Goal: Task Accomplishment & Management: Use online tool/utility

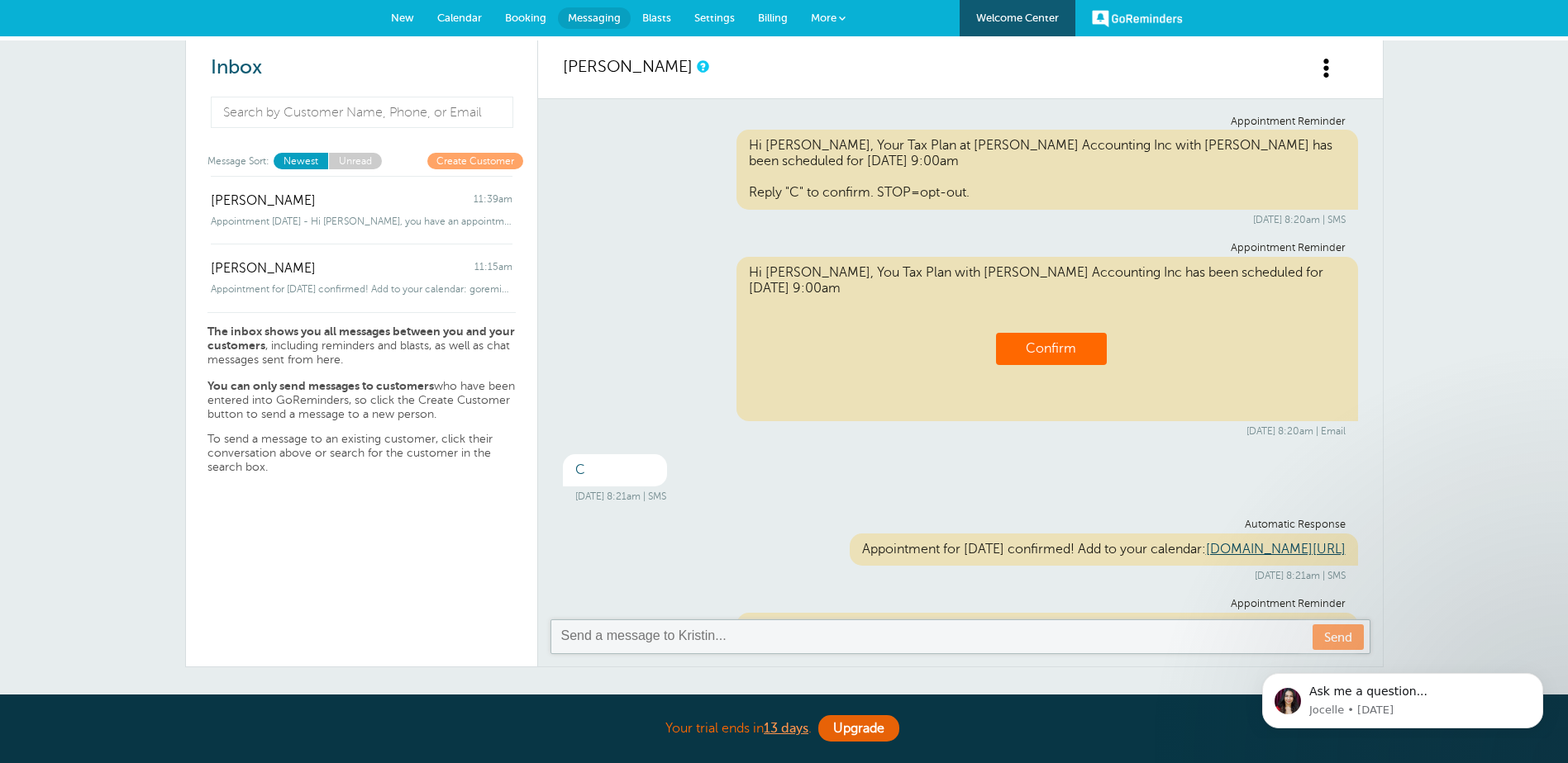
click at [827, 15] on span "More" at bounding box center [823, 18] width 26 height 12
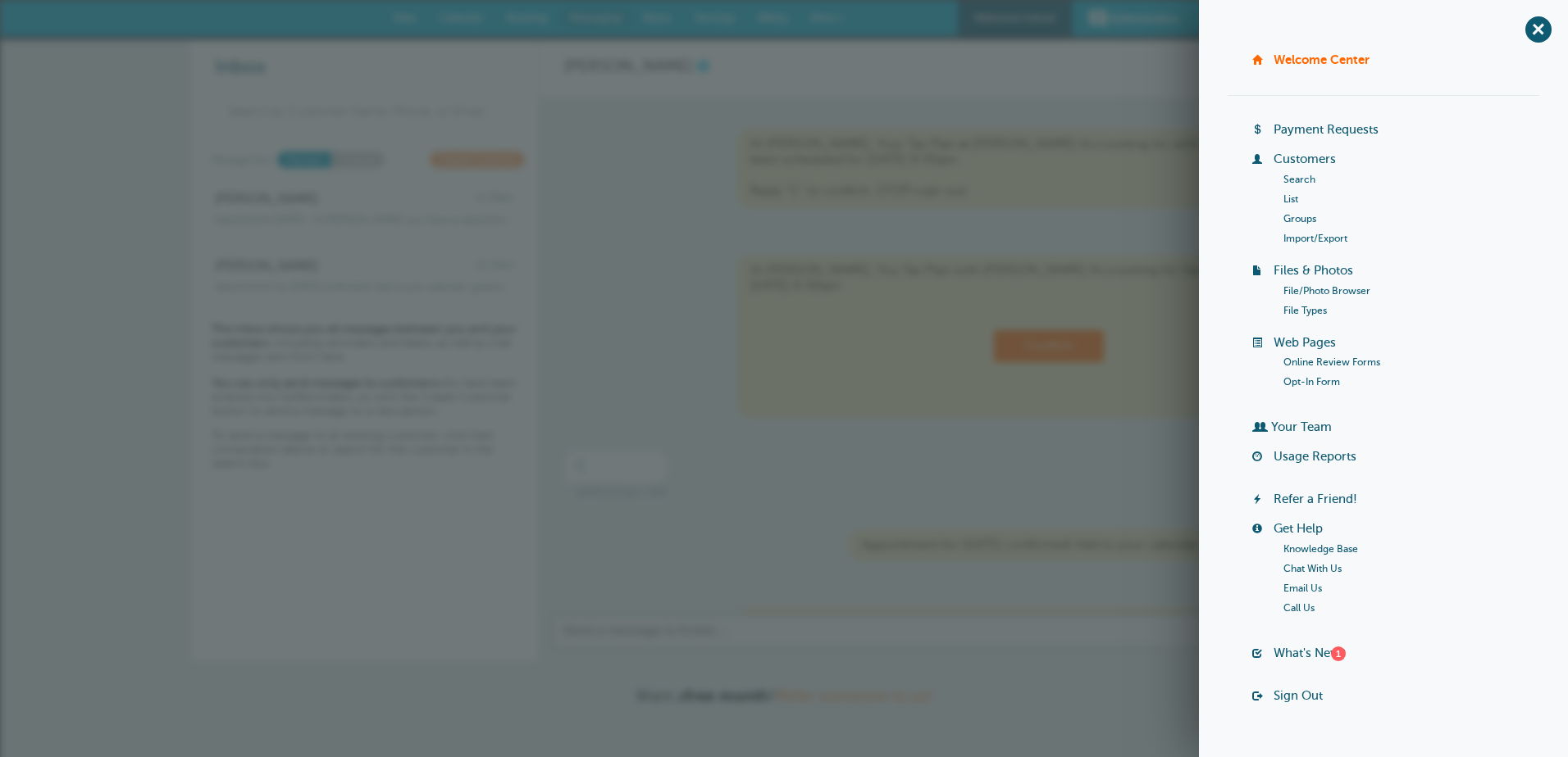
click at [1306, 236] on link "Import/Export" at bounding box center [1315, 238] width 64 height 11
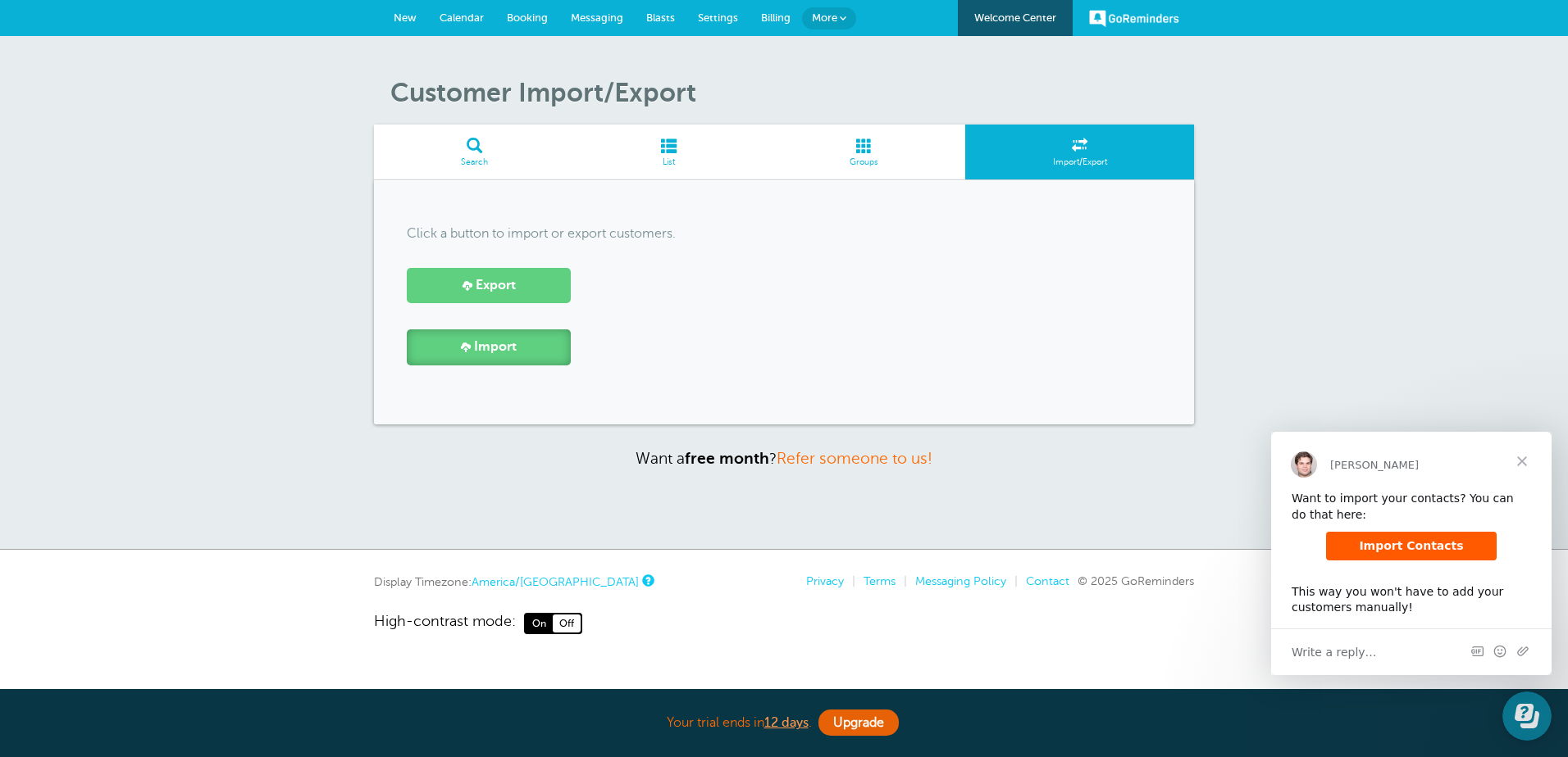
click at [523, 353] on link "Import" at bounding box center [488, 348] width 164 height 35
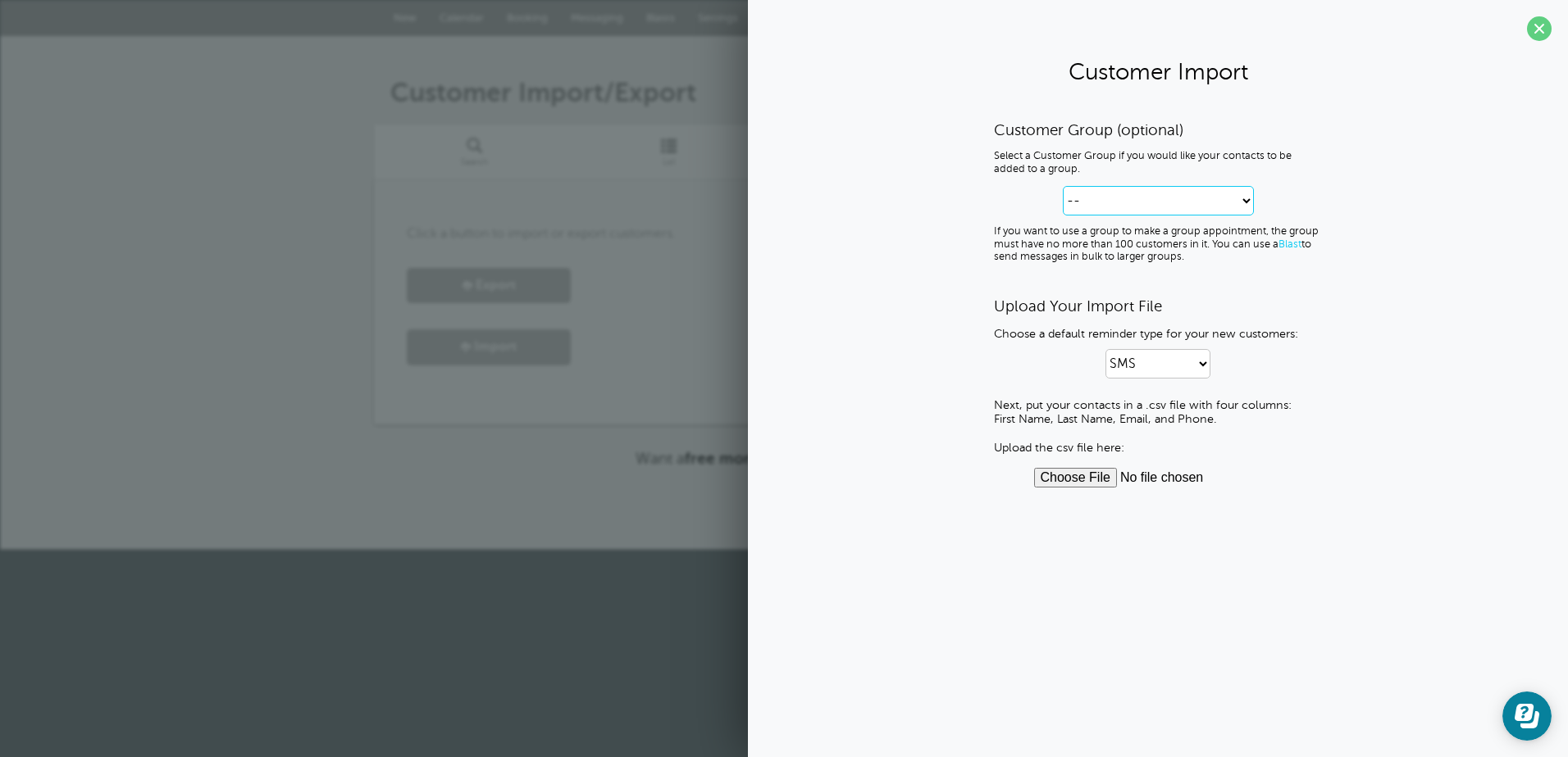
click at [1246, 196] on select "-- Create new Customer Group" at bounding box center [1158, 200] width 191 height 29
click at [1350, 341] on div "Customer Group (optional) Select a Customer Group if you would like your contac…" at bounding box center [1158, 303] width 788 height 367
click at [1210, 366] on select "SMS Email SMS and Email" at bounding box center [1157, 363] width 105 height 29
click at [1442, 401] on div "Customer Group (optional) Select a Customer Group if you would like your contac…" at bounding box center [1158, 303] width 788 height 367
click at [1105, 479] on input "file" at bounding box center [1158, 478] width 249 height 19
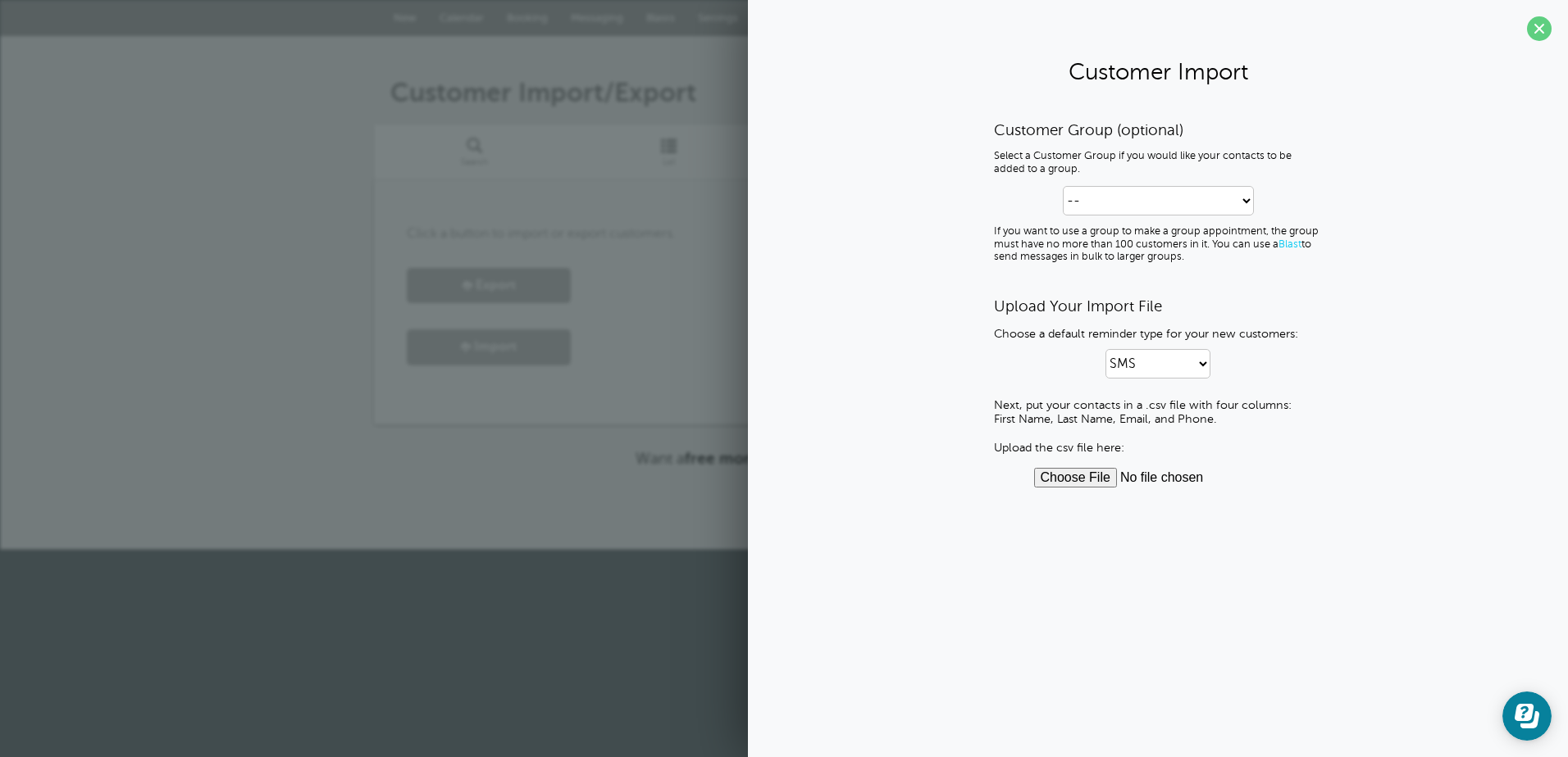
click at [532, 435] on div "Customer Import/Export Search List Groups Import/Export Click a button to impor…" at bounding box center [784, 272] width 820 height 391
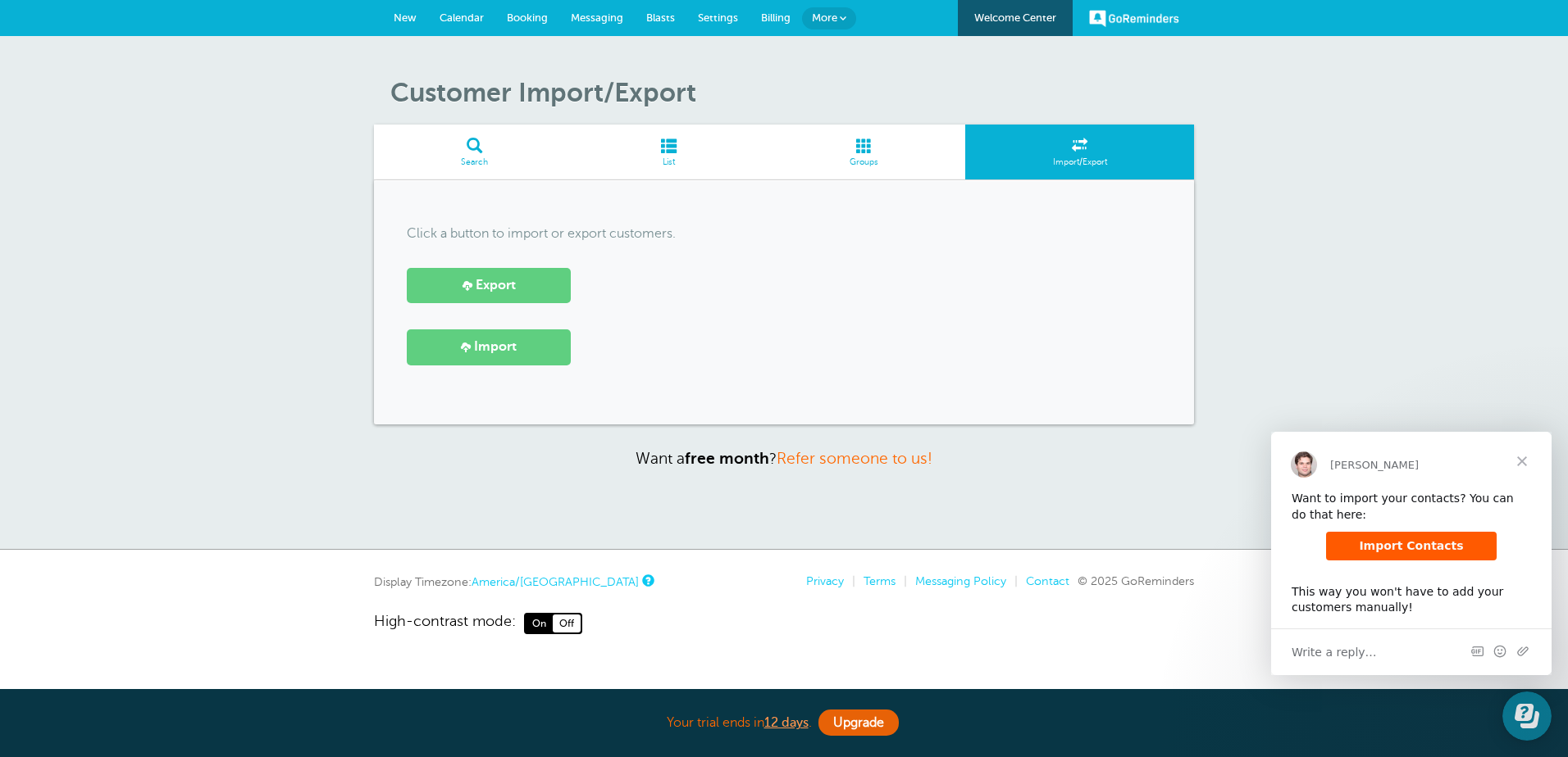
click at [1523, 456] on span "Close" at bounding box center [1522, 461] width 59 height 59
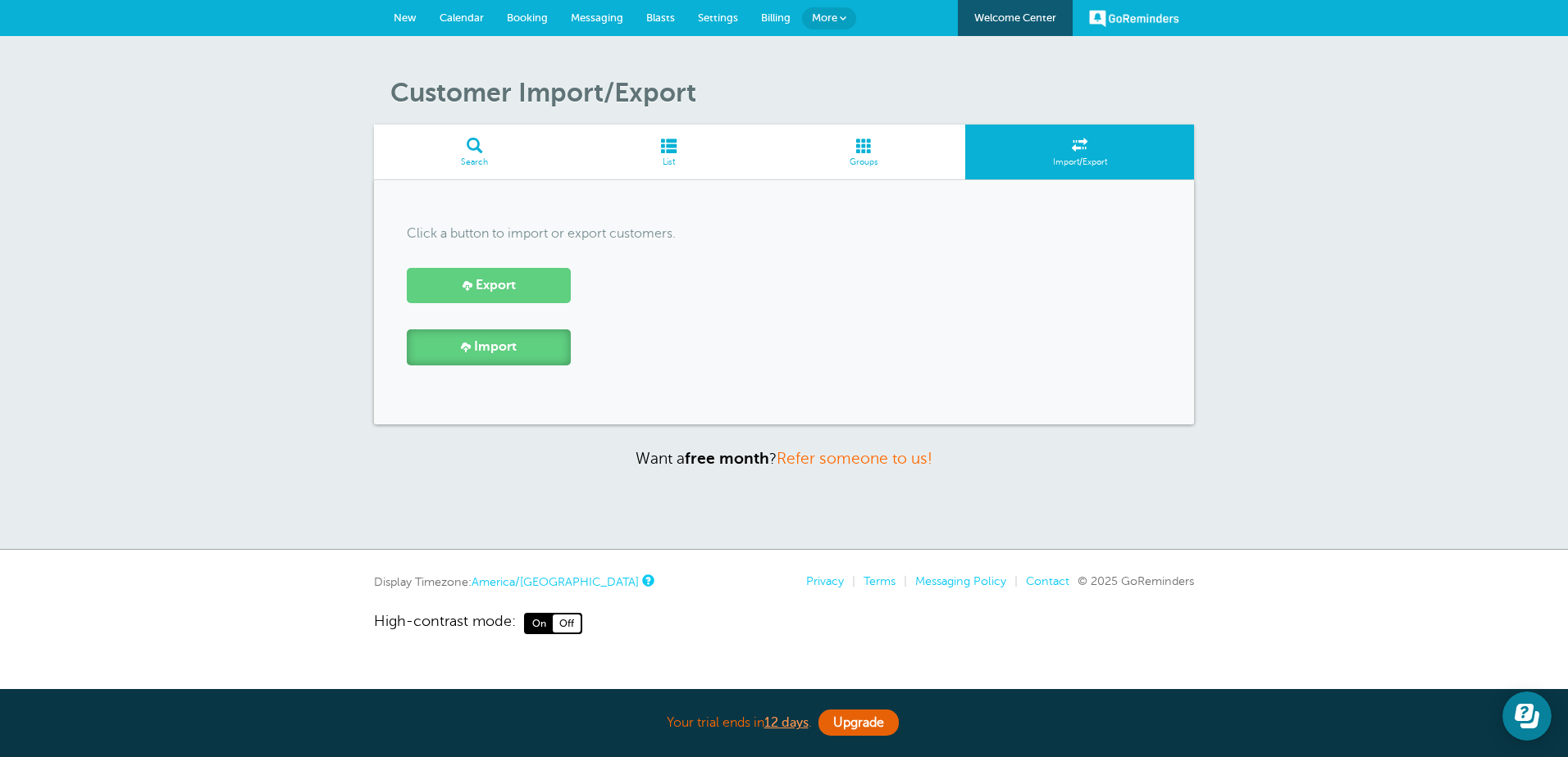
click at [512, 349] on span "Import" at bounding box center [496, 348] width 42 height 16
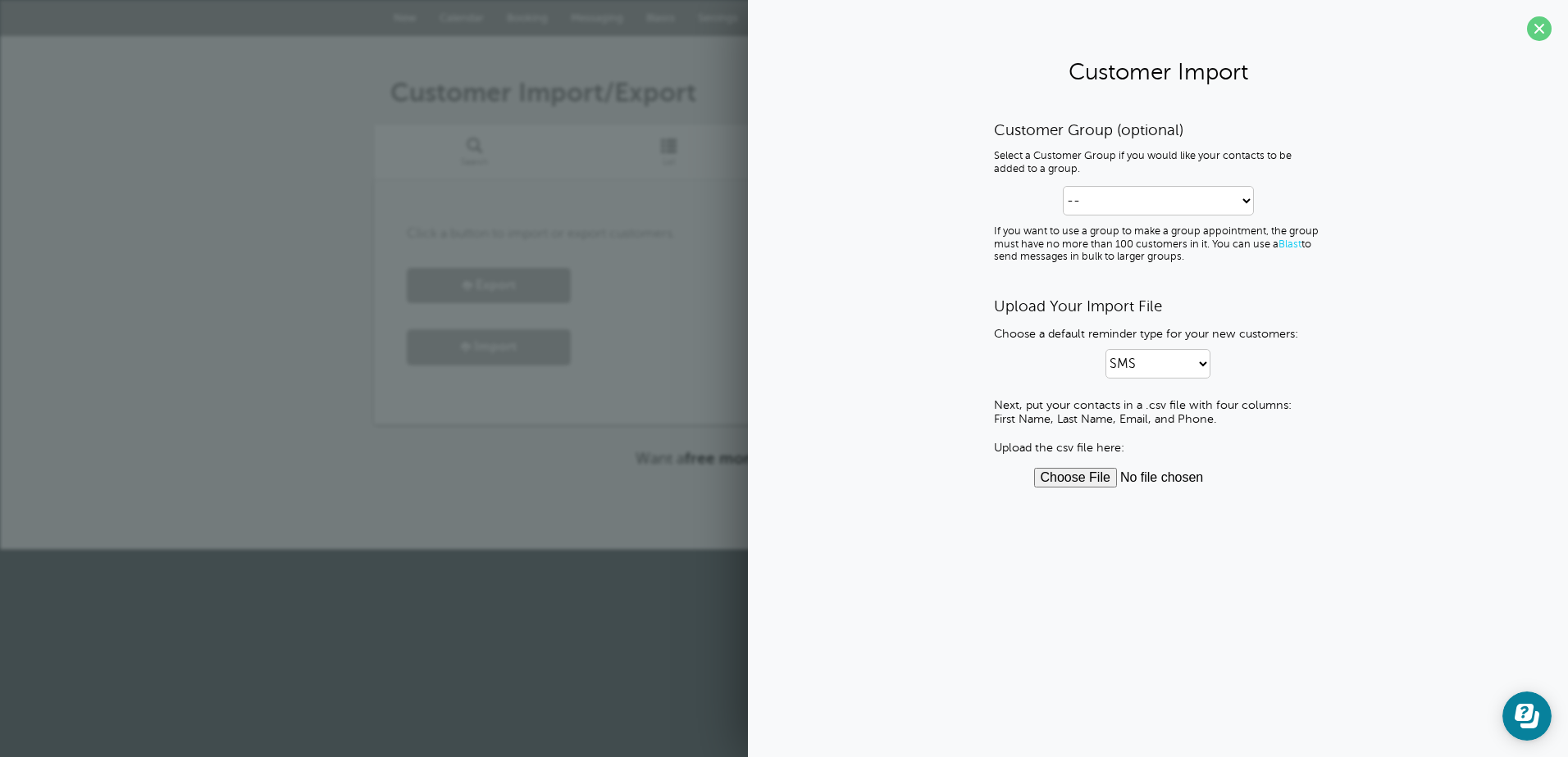
click at [1092, 474] on input "file" at bounding box center [1158, 478] width 249 height 19
click at [1079, 481] on input "file" at bounding box center [1158, 478] width 249 height 19
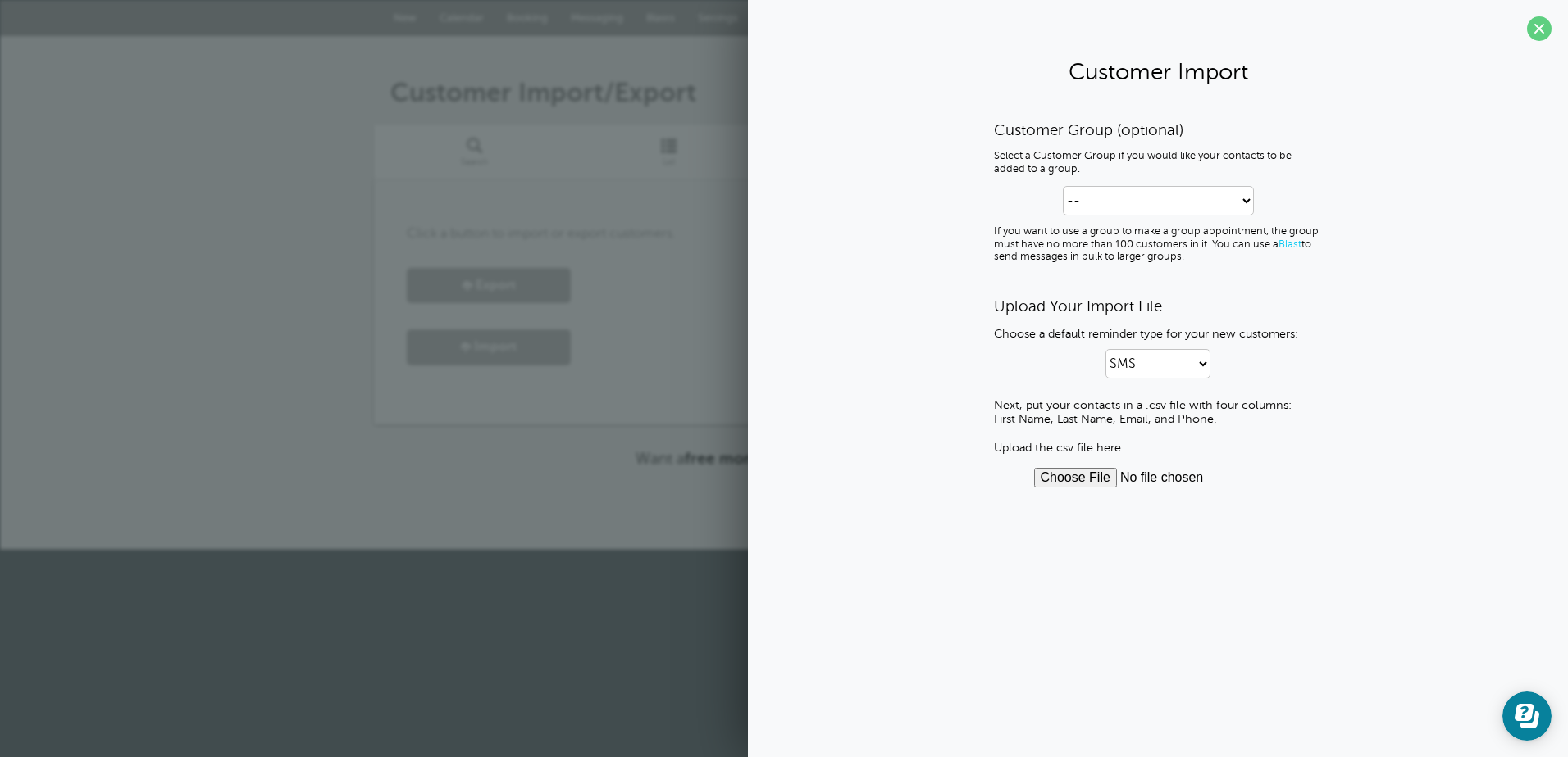
click at [1080, 483] on input "file" at bounding box center [1158, 478] width 249 height 19
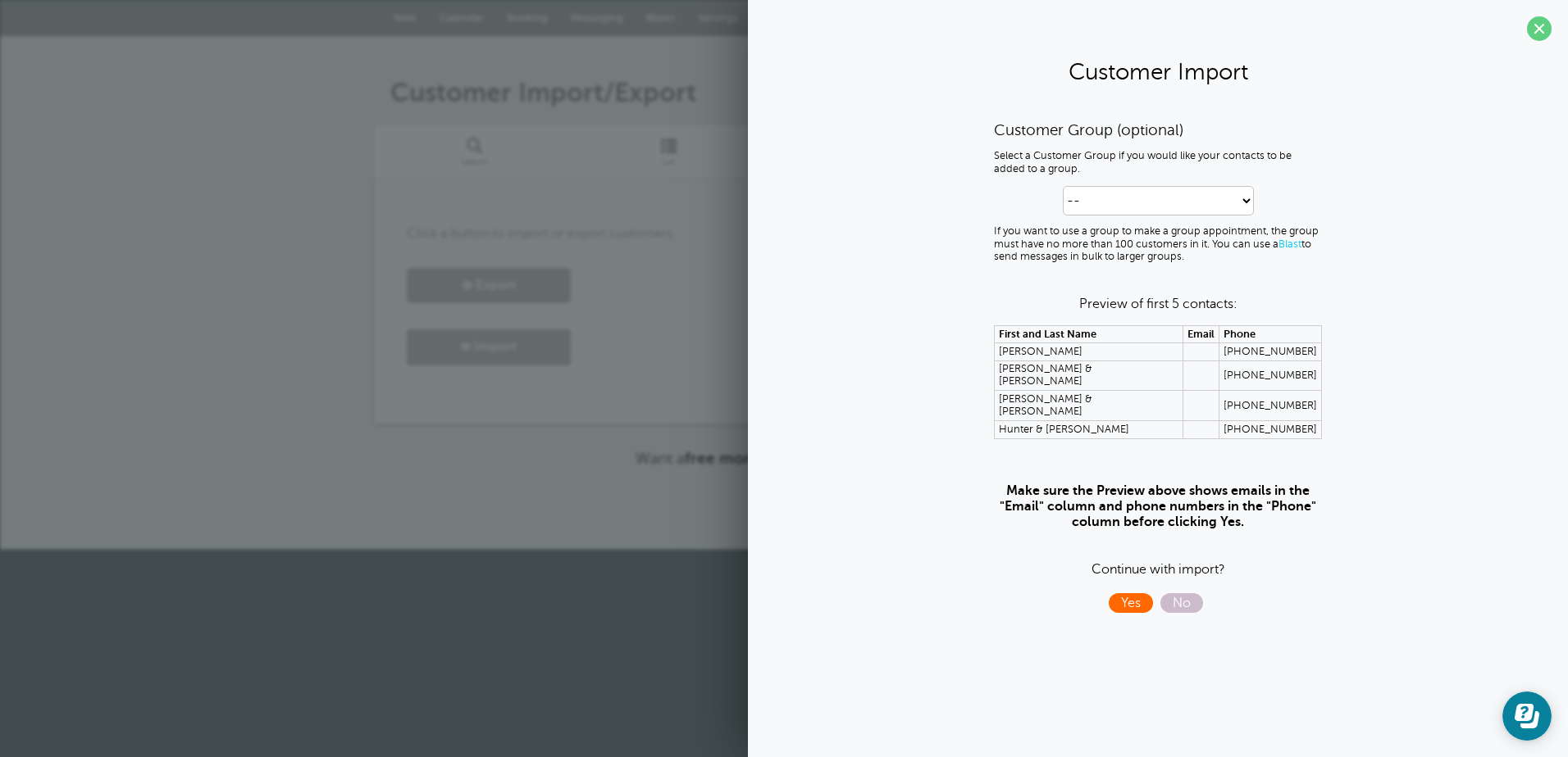
click at [1129, 593] on span "Yes" at bounding box center [1131, 603] width 44 height 19
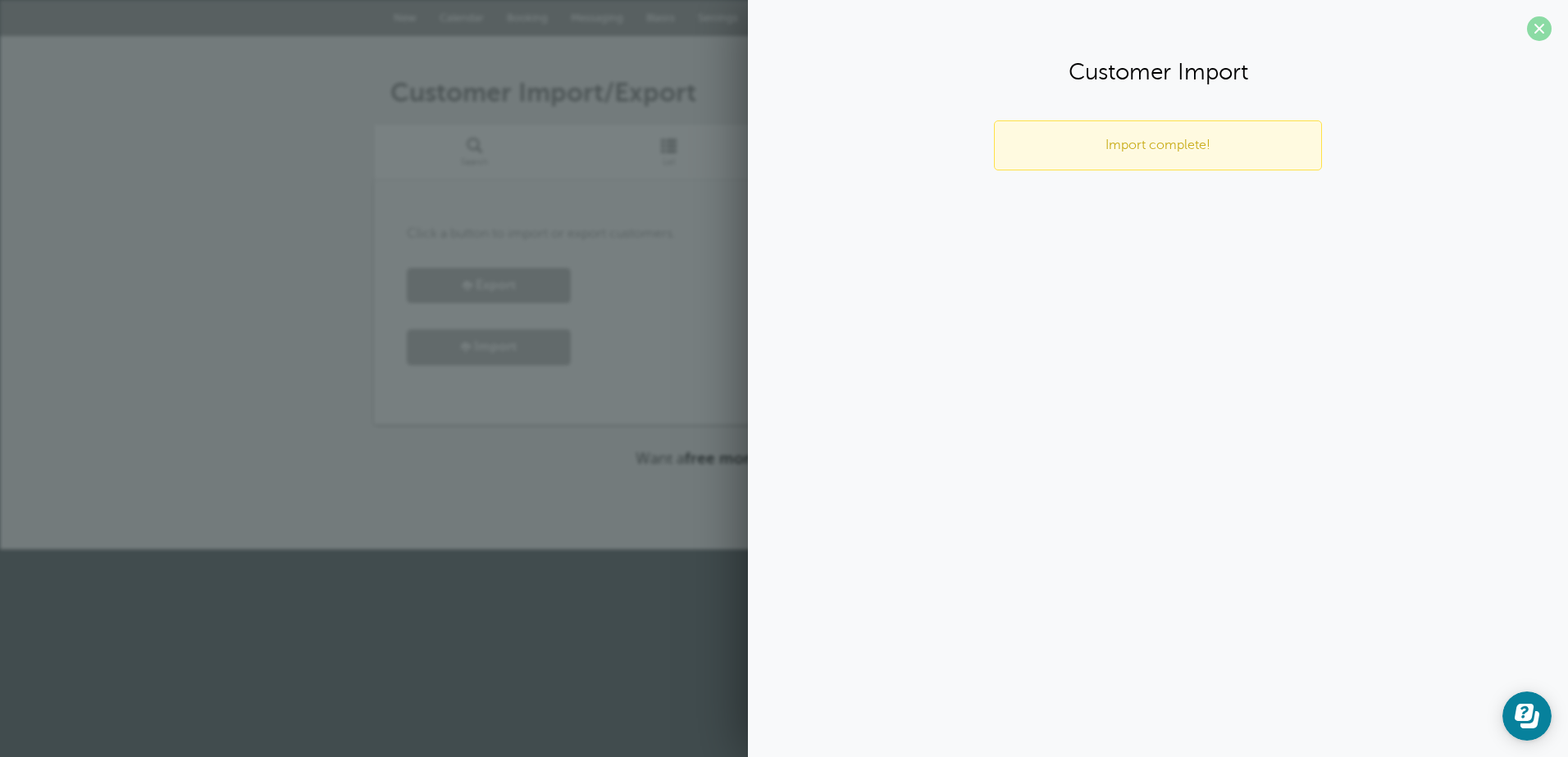
click at [1544, 31] on span at bounding box center [1540, 29] width 25 height 25
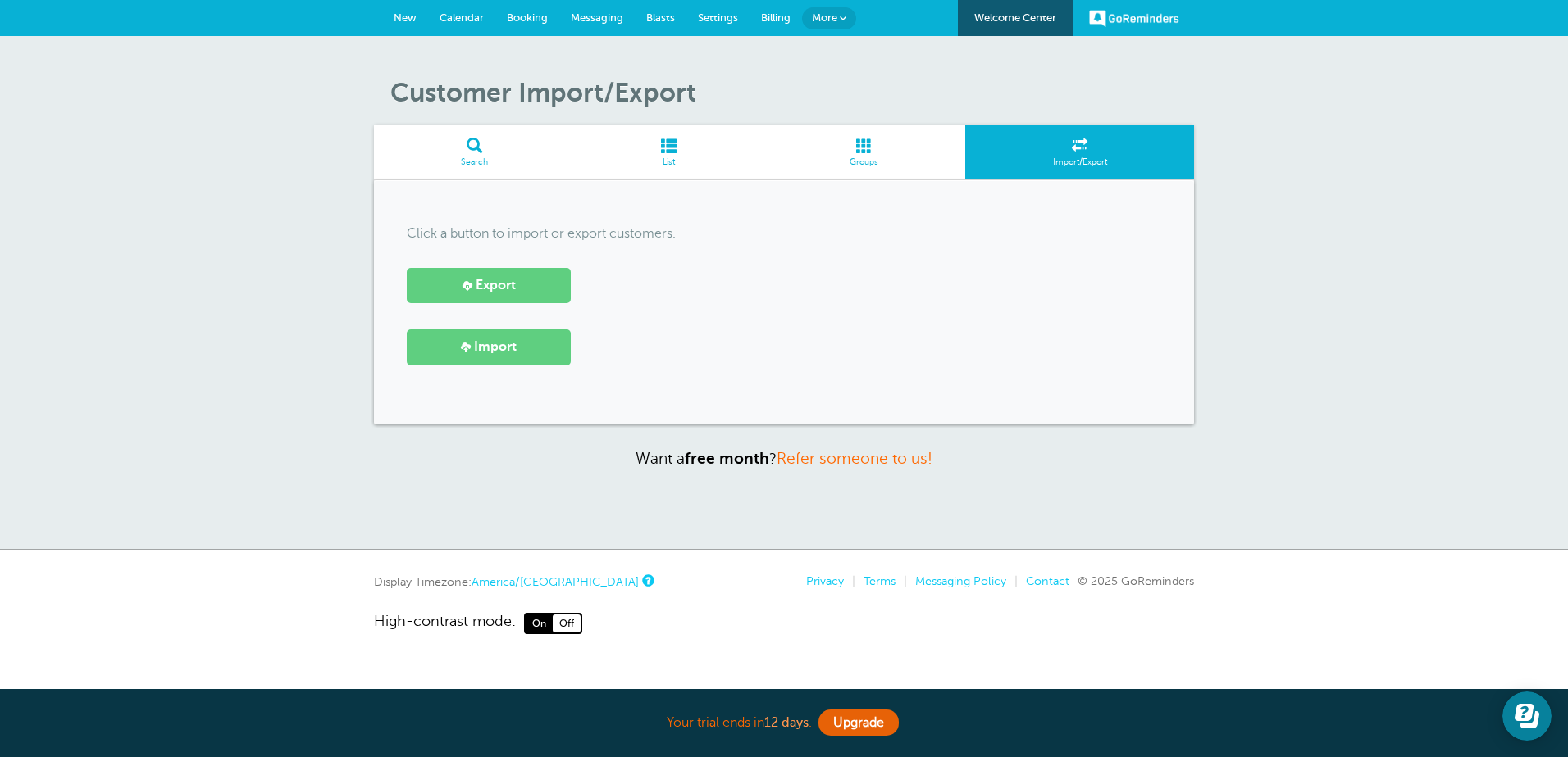
click at [673, 145] on span at bounding box center [669, 146] width 187 height 16
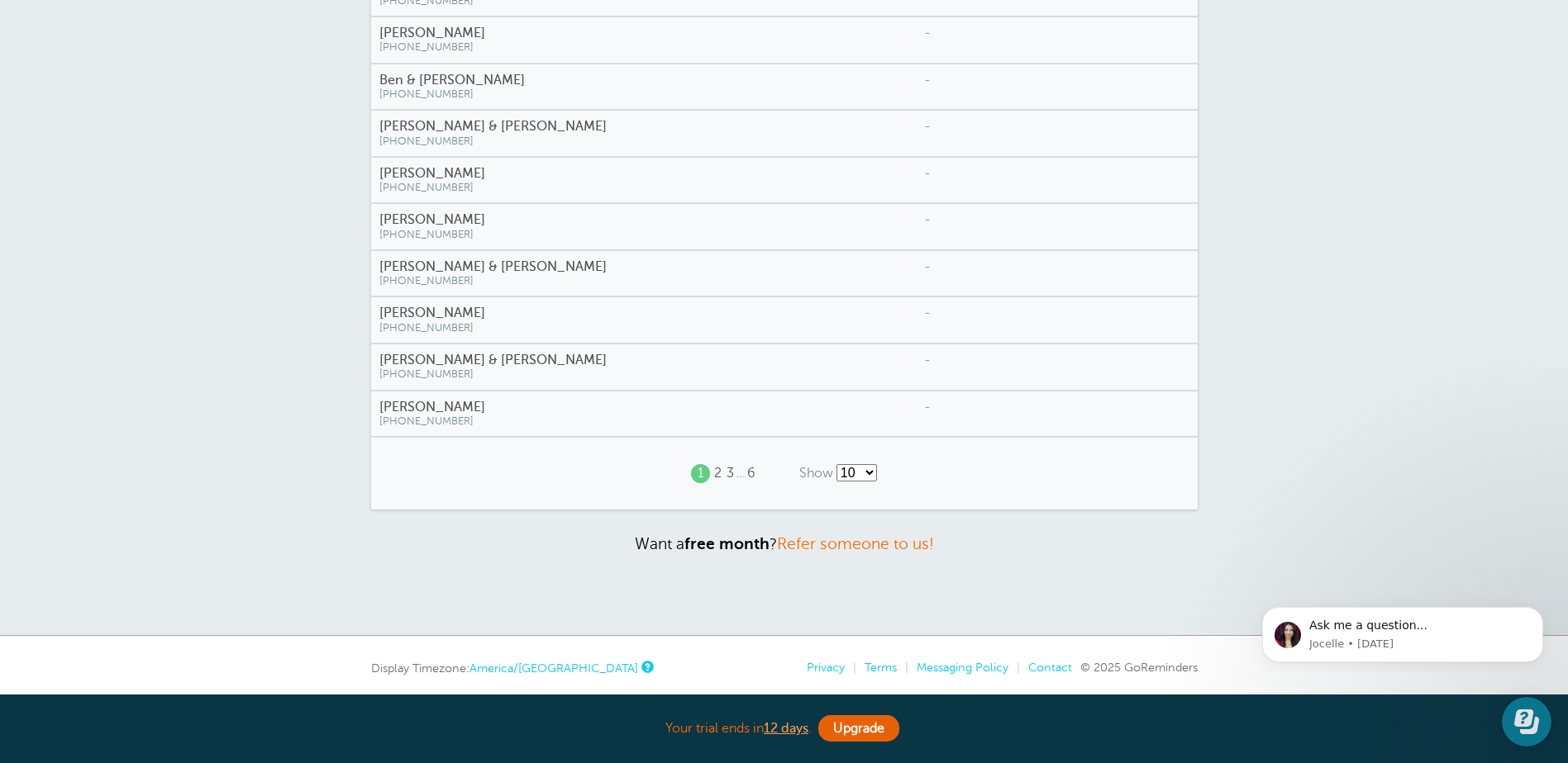
scroll to position [303, 0]
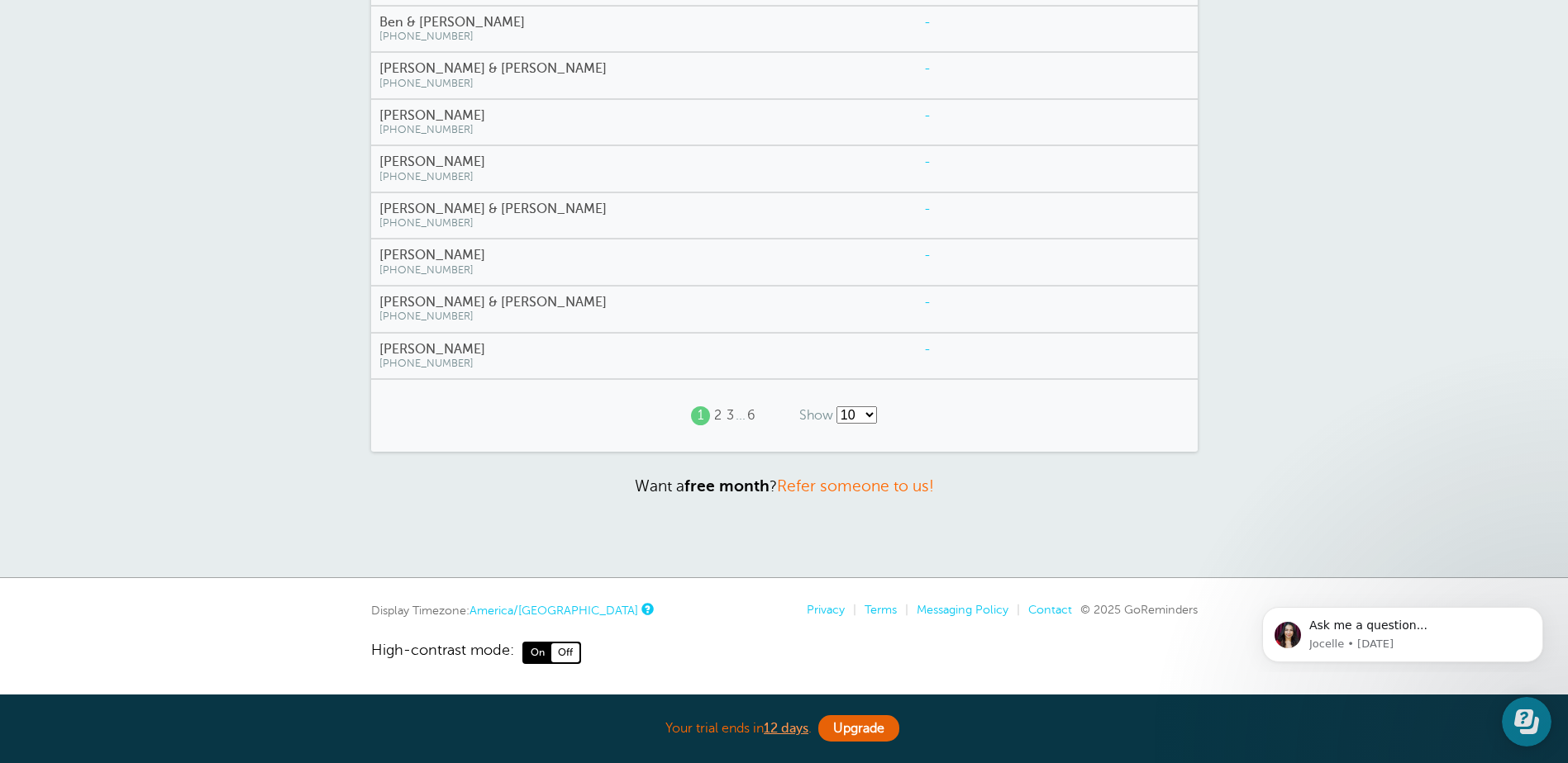
click at [871, 409] on select "10 25 50 100" at bounding box center [856, 414] width 40 height 17
select select "/a/customer/list-rows/name-asc/0/100"
click at [837, 406] on select "10 25 50 100" at bounding box center [856, 414] width 40 height 17
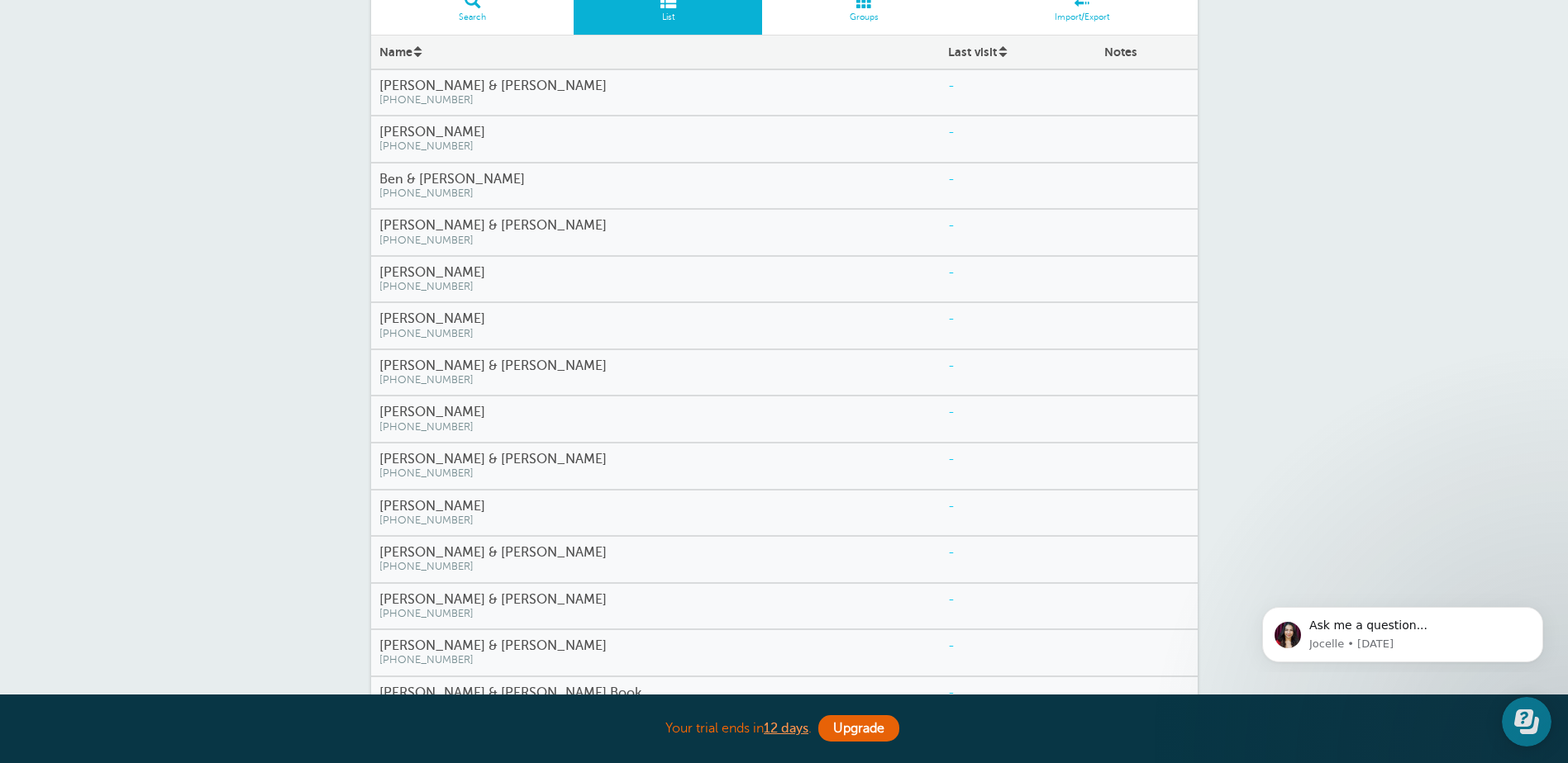
scroll to position [0, 0]
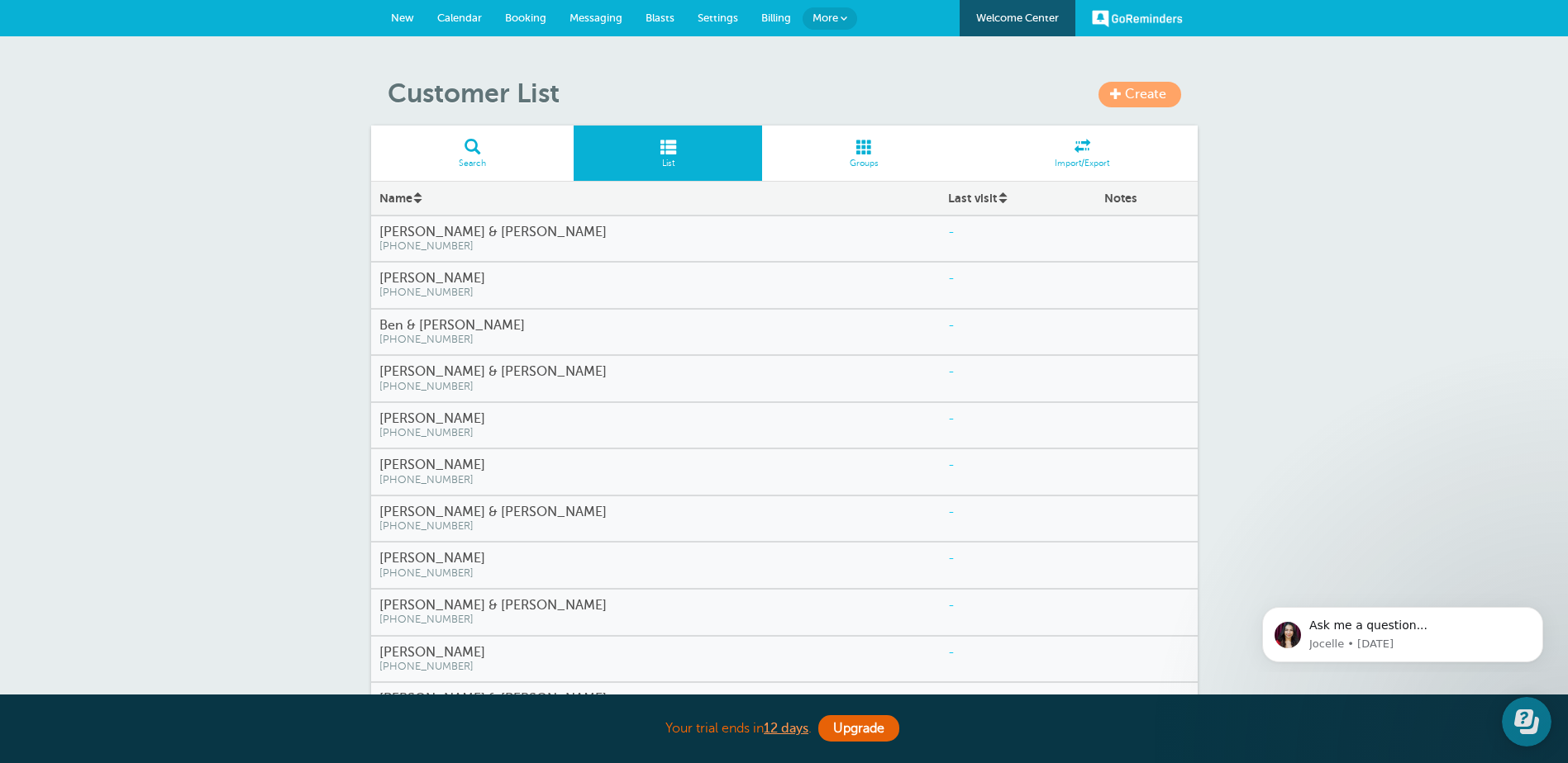
click at [453, 17] on span "Calendar" at bounding box center [459, 18] width 45 height 12
